Goal: Task Accomplishment & Management: Use online tool/utility

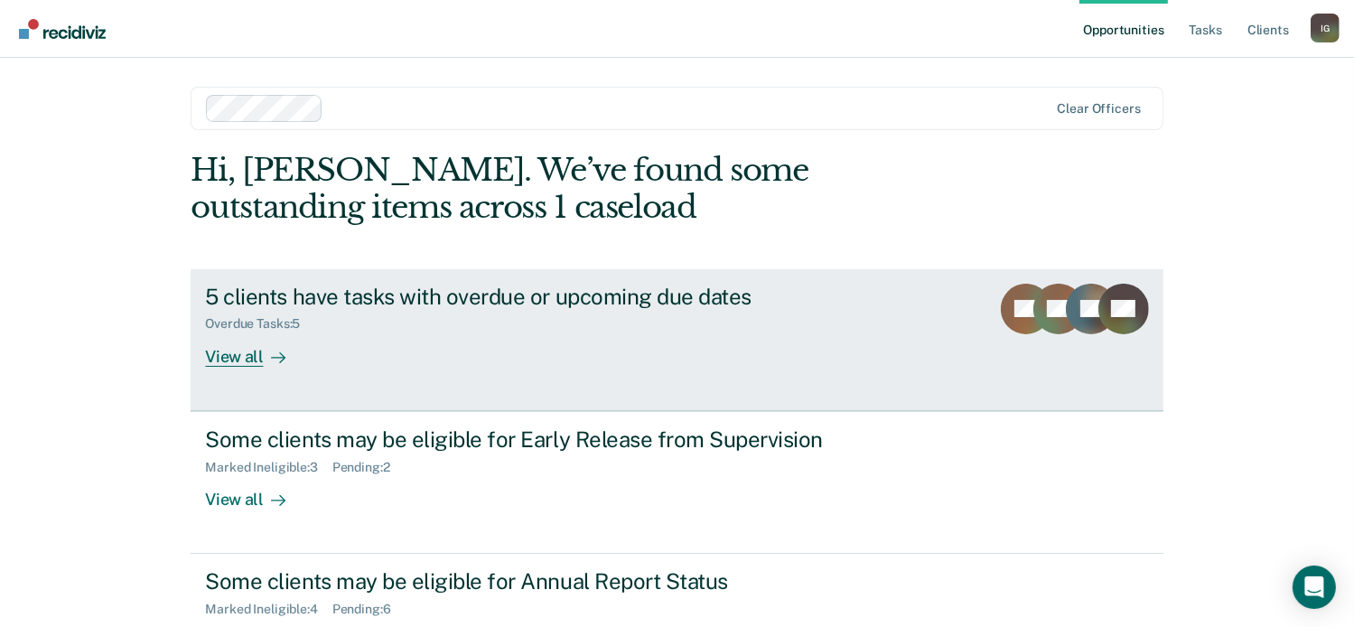
drag, startPoint x: 0, startPoint y: 0, endPoint x: 476, endPoint y: 330, distance: 578.9
click at [476, 330] on div "Overdue Tasks : 5" at bounding box center [522, 320] width 634 height 23
